Goal: Task Accomplishment & Management: Complete application form

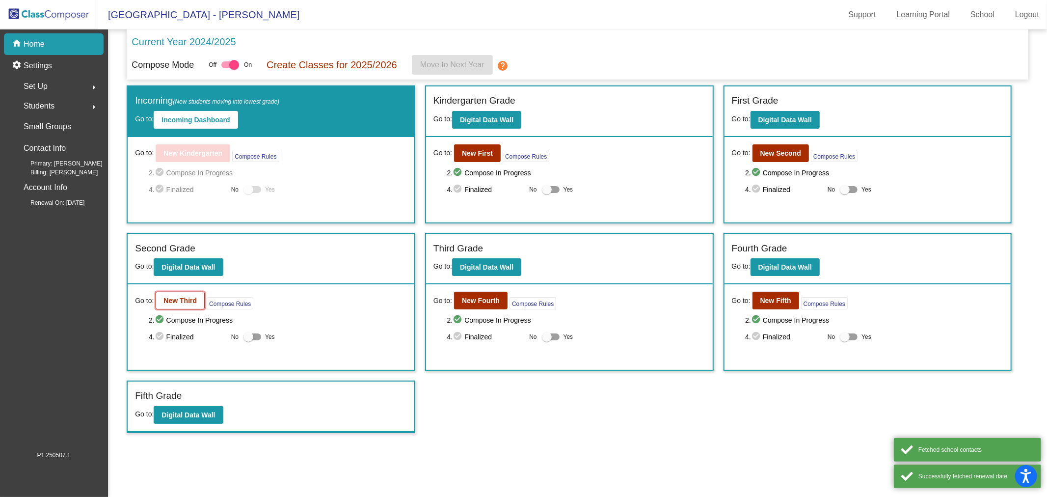
click at [184, 297] on b "New Third" at bounding box center [180, 301] width 33 height 8
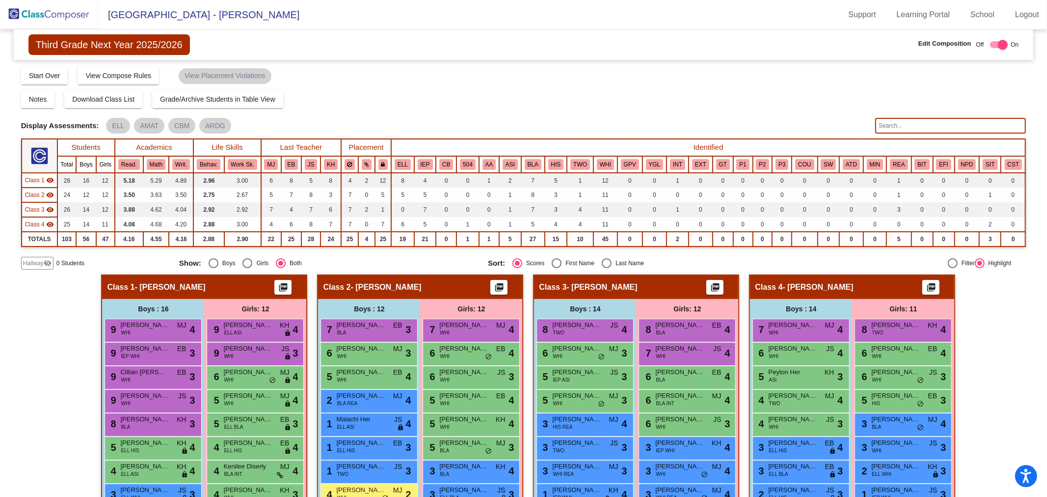
click at [36, 267] on div "Hallway visibility_off" at bounding box center [37, 263] width 32 height 13
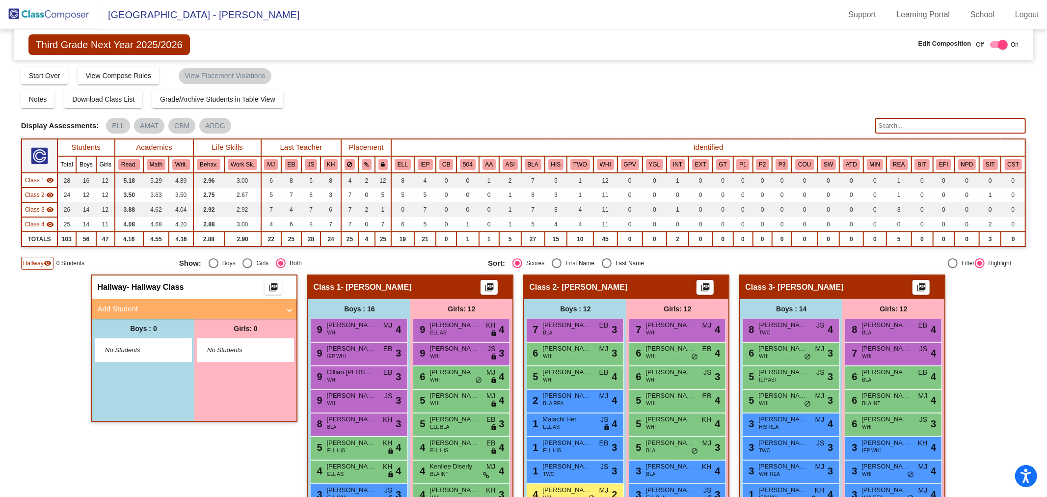
click at [167, 306] on mat-panel-title "Add Student" at bounding box center [188, 308] width 183 height 11
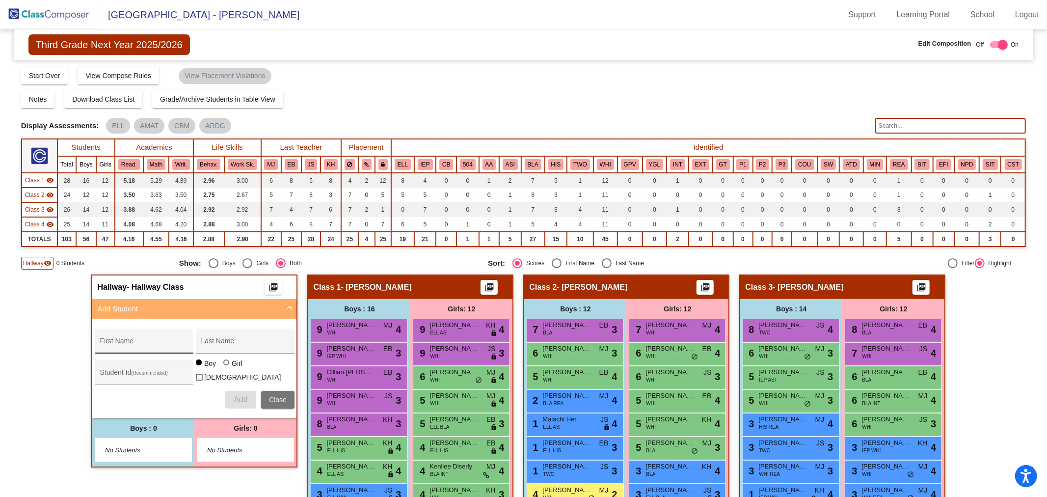
click at [137, 347] on div "First Name" at bounding box center [144, 344] width 88 height 20
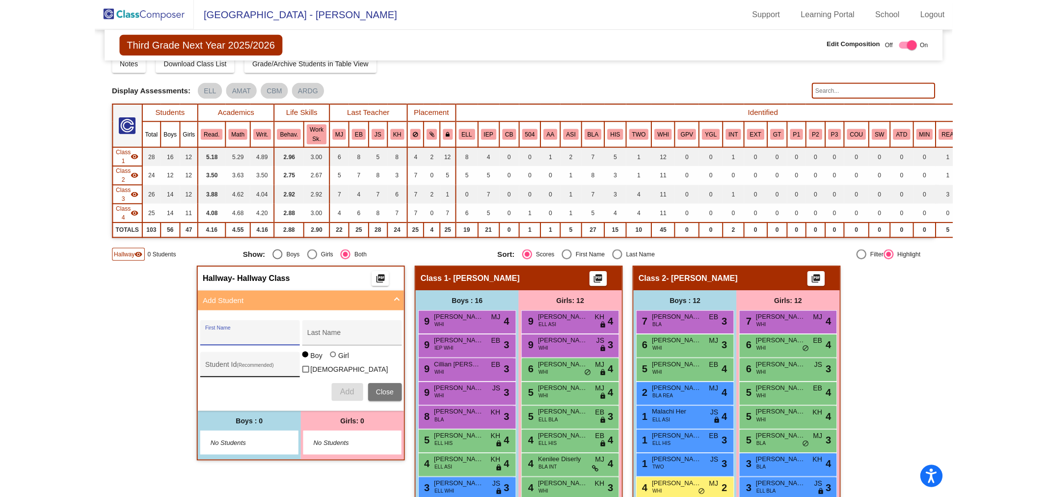
scroll to position [55, 0]
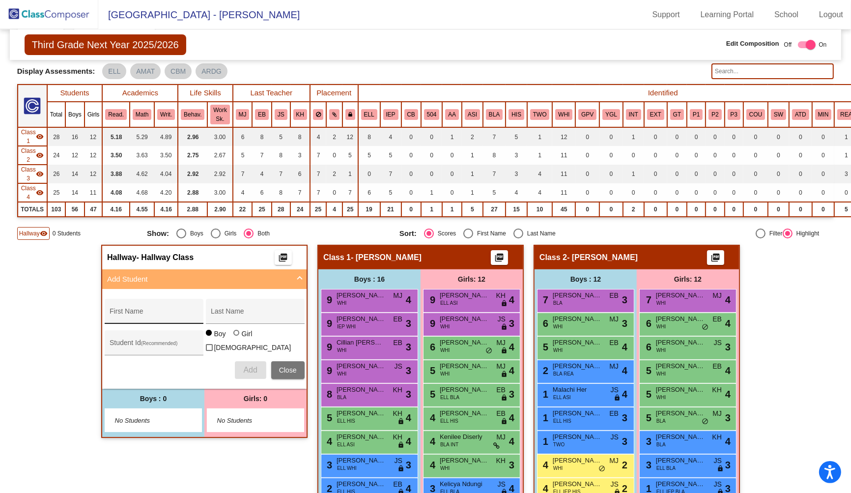
click at [167, 317] on div "First Name" at bounding box center [154, 314] width 88 height 20
paste input "[PERSON_NAME]"
type input "[PERSON_NAME]"
click at [249, 313] on input "Last Name" at bounding box center [255, 315] width 88 height 8
paste input "[PERSON_NAME]"
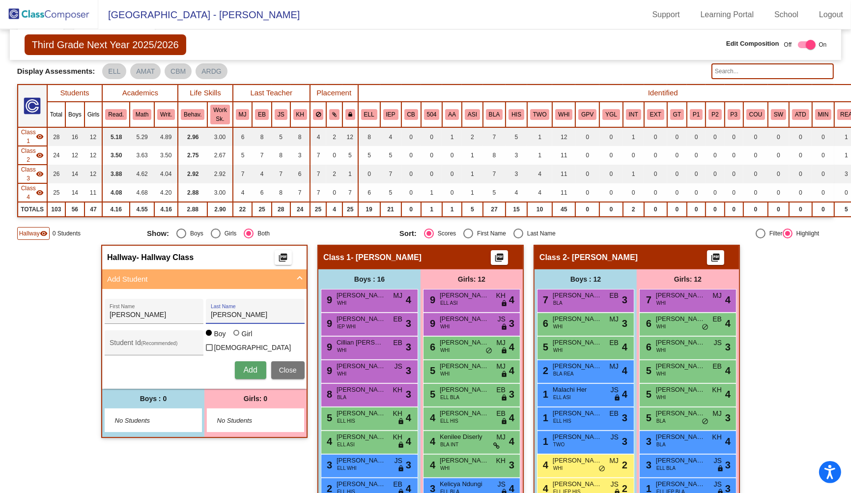
type input "[PERSON_NAME]"
